Goal: Find specific page/section: Find specific page/section

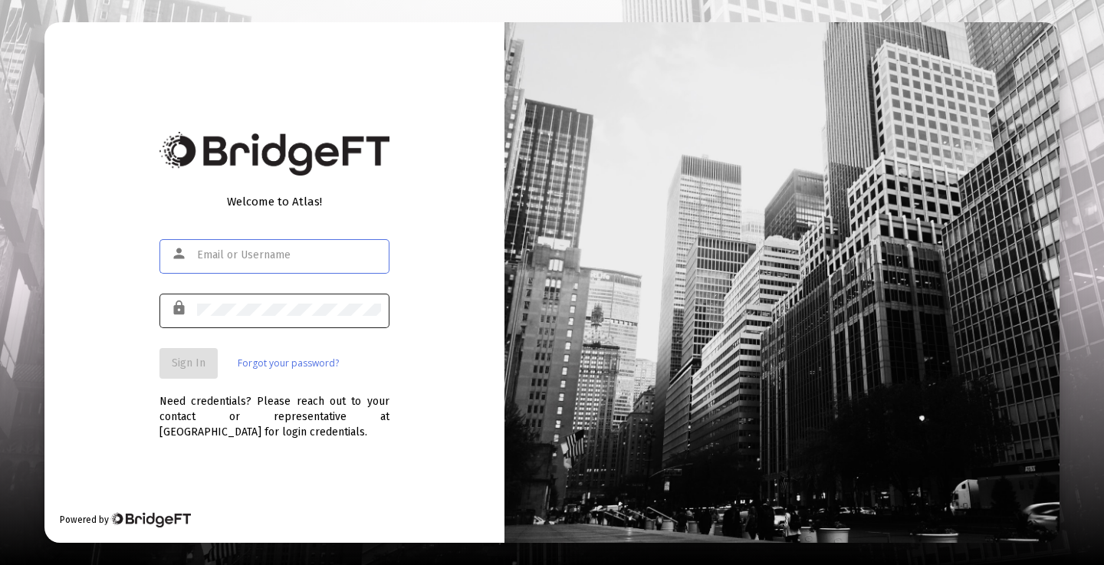
type input "[PERSON_NAME][EMAIL_ADDRESS][DOMAIN_NAME]"
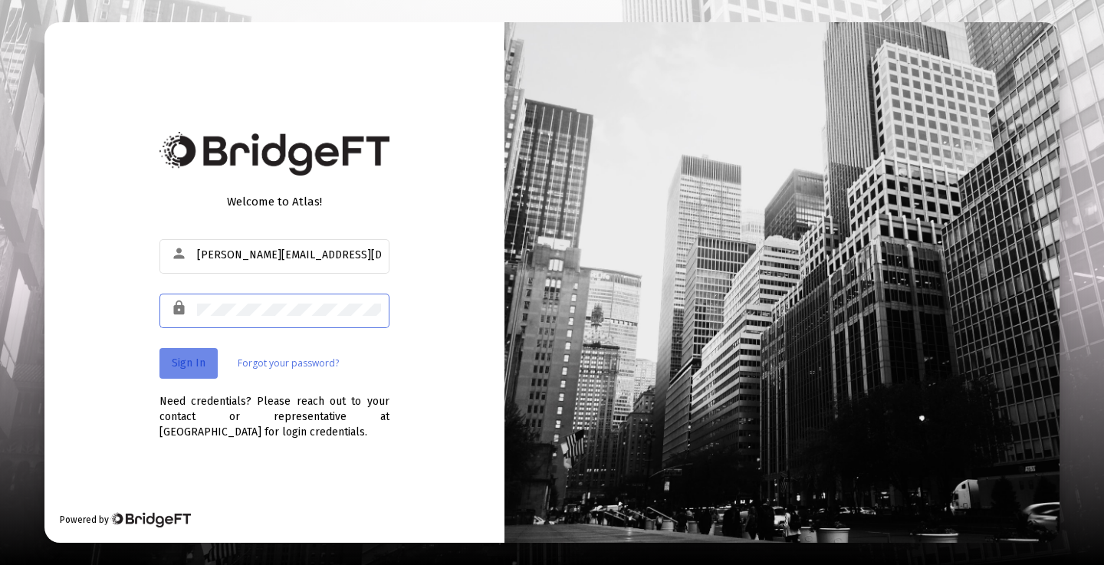
click at [205, 371] on button "Sign In" at bounding box center [188, 363] width 58 height 31
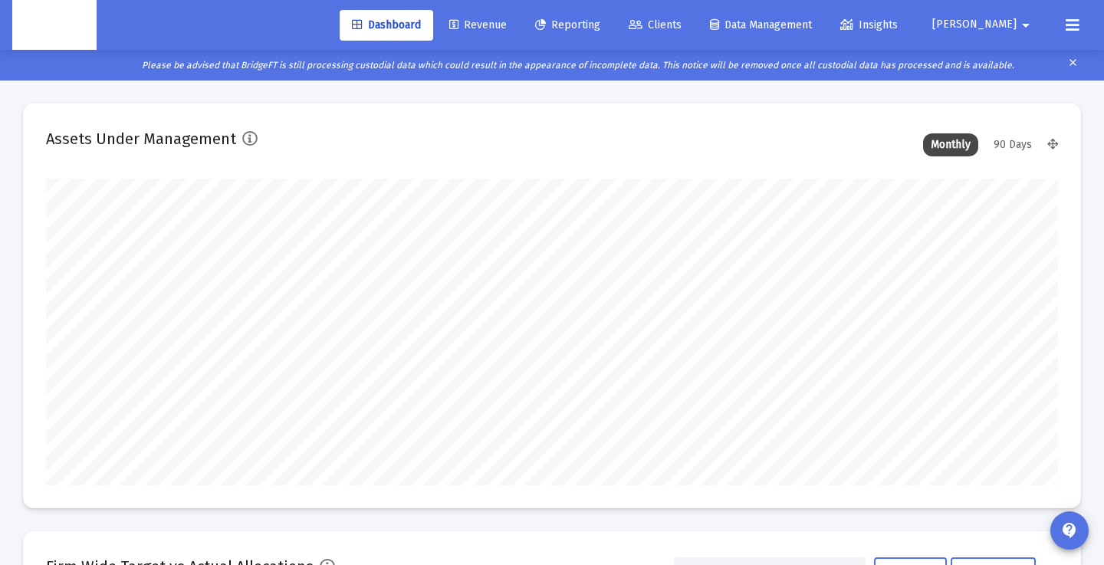
scroll to position [307, 544]
type input "2025-10-03"
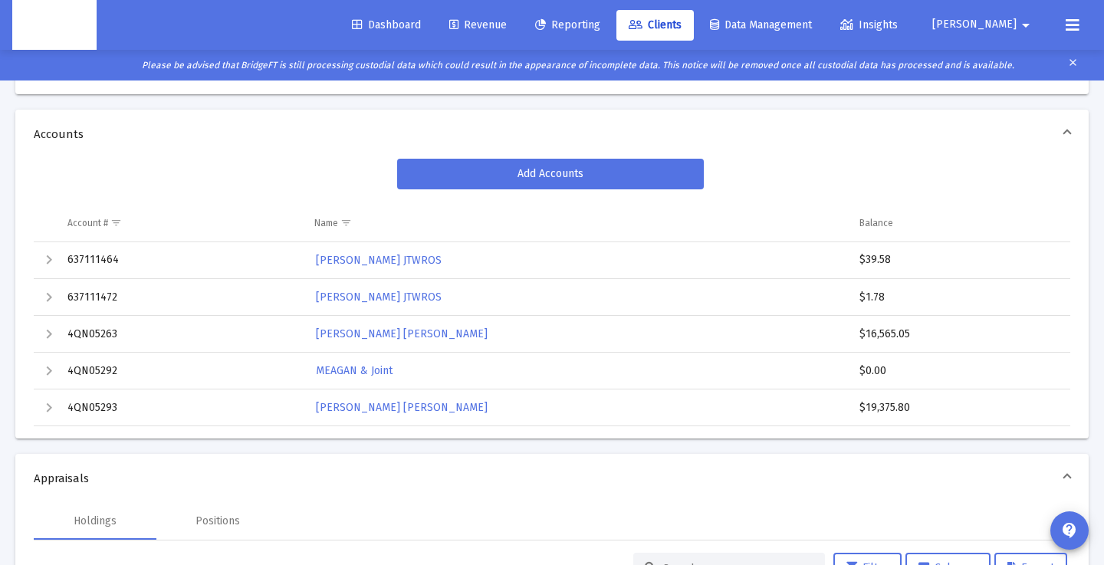
scroll to position [247, 0]
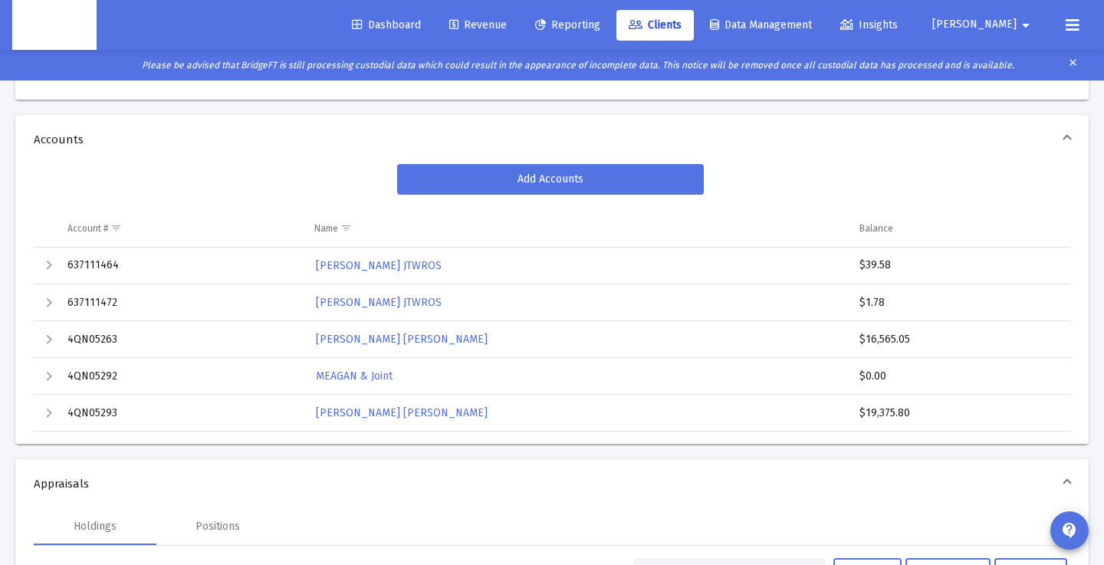
click at [861, 264] on div "$39.58" at bounding box center [957, 265] width 197 height 15
click at [871, 256] on td "$39.58" at bounding box center [958, 266] width 221 height 37
drag, startPoint x: 864, startPoint y: 261, endPoint x: 882, endPoint y: 342, distance: 82.5
click at [882, 342] on tbody "637111464 MEAGAN INGENTHRON JTWROS $39.58 637111472 MEAGAN INGENTHRON JTWROS $1…" at bounding box center [552, 340] width 1036 height 184
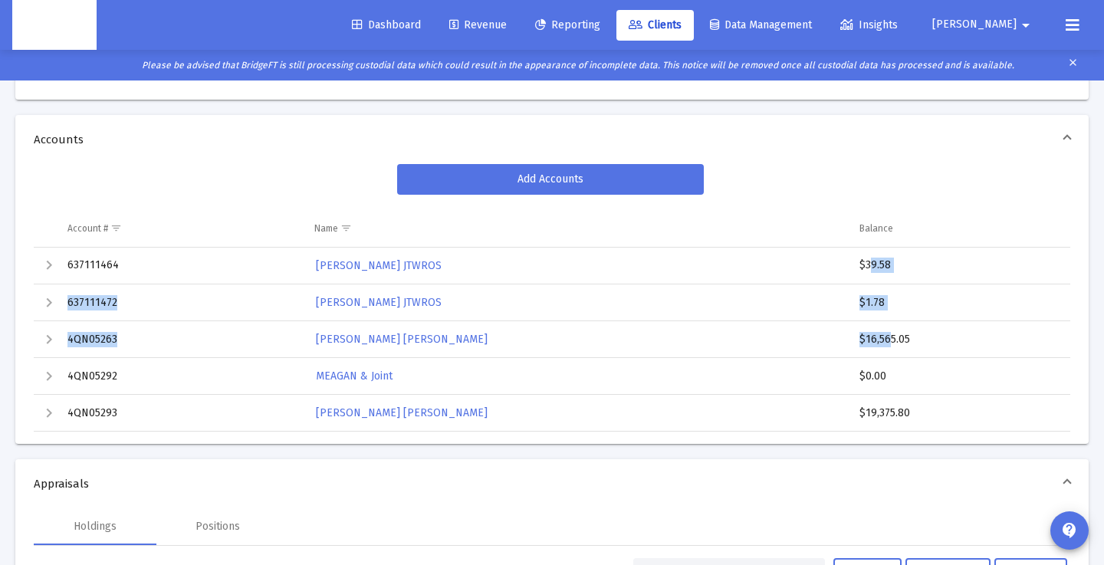
drag, startPoint x: 855, startPoint y: 266, endPoint x: 912, endPoint y: 414, distance: 158.4
click at [912, 414] on tbody "637111464 MEAGAN INGENTHRON JTWROS $39.58 637111472 MEAGAN INGENTHRON JTWROS $1…" at bounding box center [552, 340] width 1036 height 184
copy tbody "$39.58 637111472 MEAGAN INGENTHRON JTWROS $1.78 4QN05263 MEAGAN INGENTHRON Roth…"
